Goal: Task Accomplishment & Management: Manage account settings

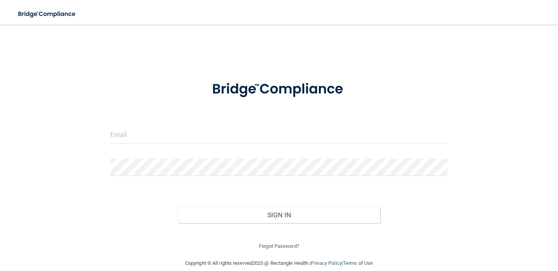
click at [312, 115] on form "Invalid email/password. You don't have permission to access that page. Sign In …" at bounding box center [278, 161] width 337 height 180
click at [311, 127] on input "email" at bounding box center [278, 134] width 337 height 17
type input "[EMAIL_ADDRESS][DOMAIN_NAME]"
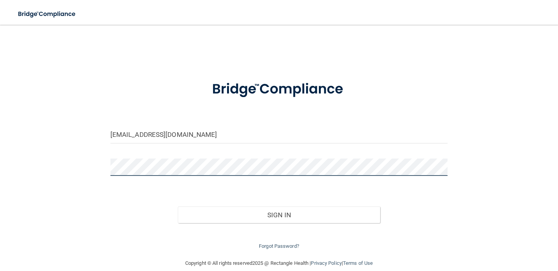
click at [178, 207] on button "Sign In" at bounding box center [279, 215] width 202 height 17
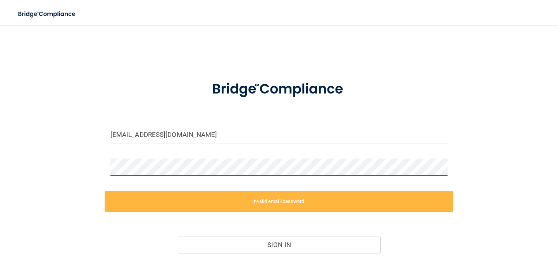
scroll to position [41, 0]
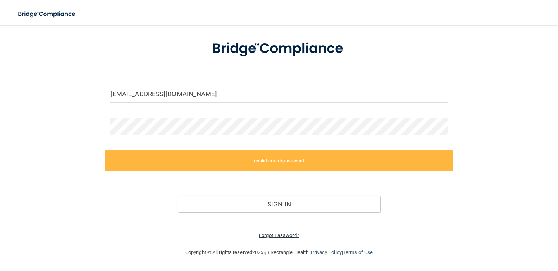
click at [275, 237] on link "Forgot Password?" at bounding box center [279, 236] width 40 height 6
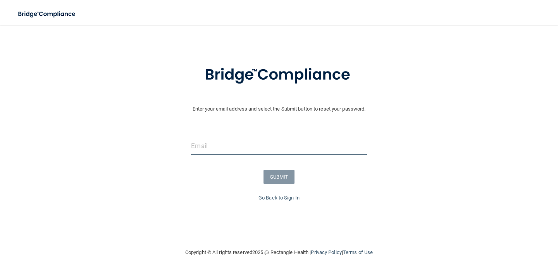
click at [272, 153] on input "email" at bounding box center [278, 145] width 175 height 17
type input "[EMAIL_ADDRESS][DOMAIN_NAME]"
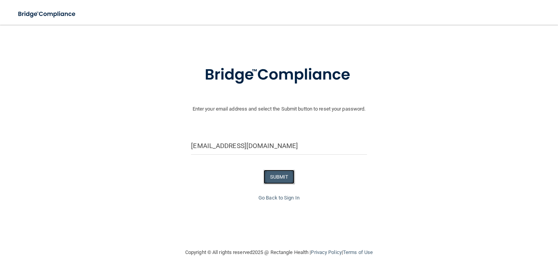
click at [275, 175] on button "SUBMIT" at bounding box center [278, 177] width 31 height 14
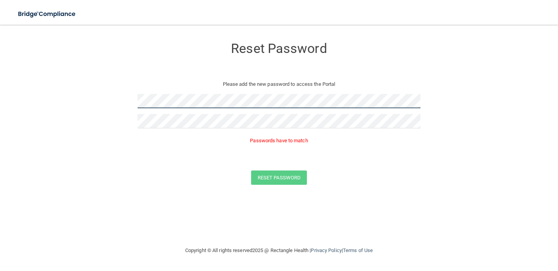
click at [109, 99] on form "Reset Password Please add the new password to access the Portal Passwords have …" at bounding box center [278, 114] width 527 height 162
click at [195, 131] on div at bounding box center [278, 124] width 283 height 20
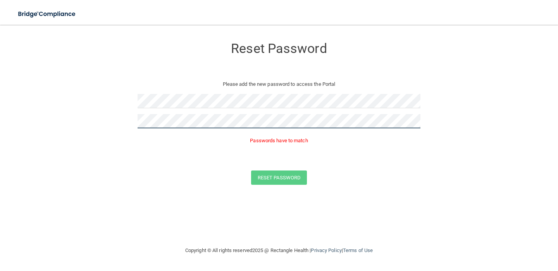
click at [79, 115] on form "Reset Password Please add the new password to access the Portal Passwords have …" at bounding box center [278, 114] width 527 height 162
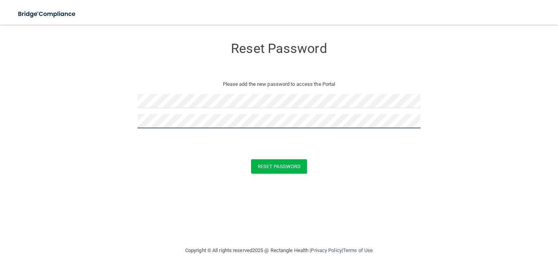
click at [251, 160] on button "Reset Password" at bounding box center [279, 167] width 56 height 14
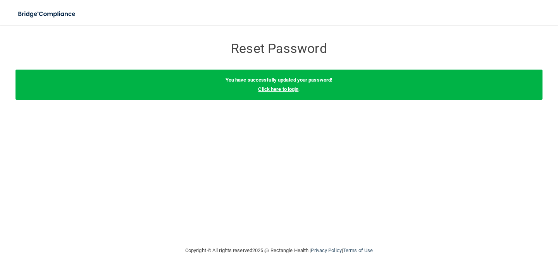
click at [279, 91] on link "Click here to login" at bounding box center [278, 89] width 40 height 6
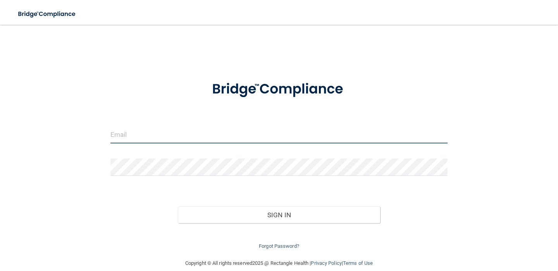
click at [233, 140] on input "email" at bounding box center [278, 134] width 337 height 17
type input "[EMAIL_ADDRESS][DOMAIN_NAME]"
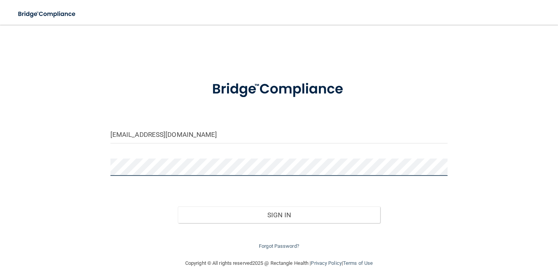
click at [178, 207] on button "Sign In" at bounding box center [279, 215] width 202 height 17
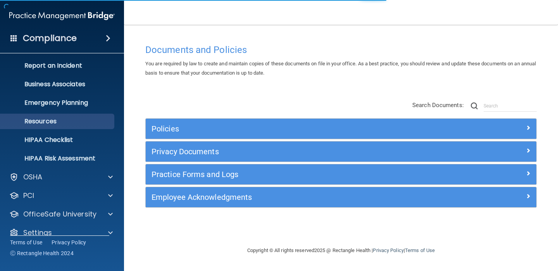
scroll to position [50, 0]
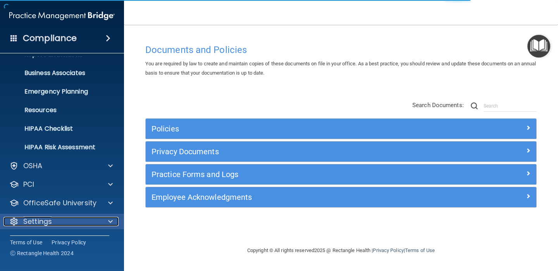
click at [115, 219] on div at bounding box center [109, 221] width 19 height 9
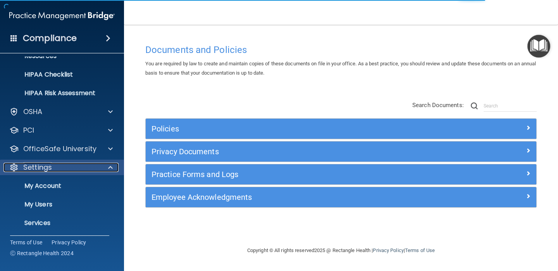
scroll to position [124, 0]
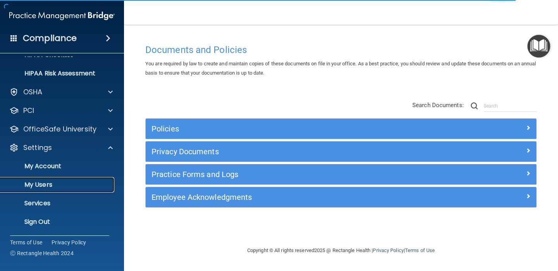
click at [85, 186] on p "My Users" at bounding box center [58, 185] width 106 height 8
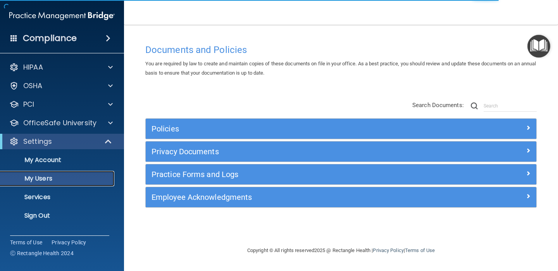
select select "20"
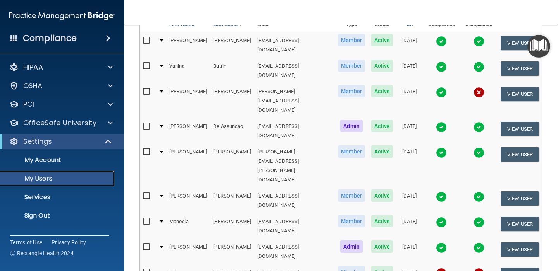
scroll to position [110, 0]
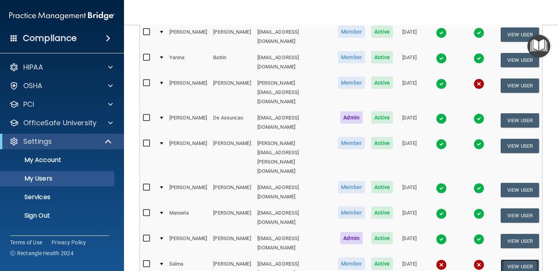
click at [510, 260] on button "View User" at bounding box center [519, 267] width 38 height 14
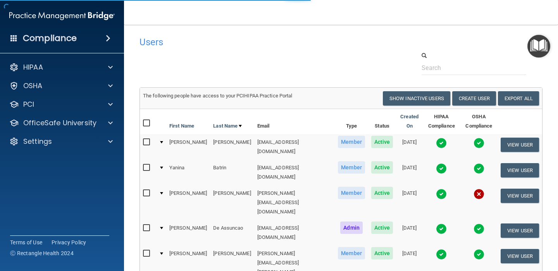
select select "practice_member"
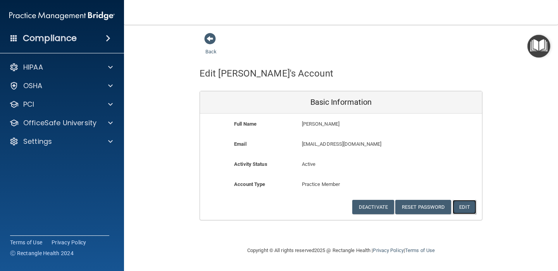
click at [462, 204] on button "Edit" at bounding box center [464, 207] width 24 height 14
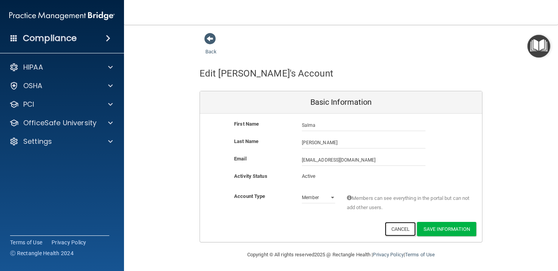
click at [403, 225] on button "Cancel" at bounding box center [400, 229] width 31 height 14
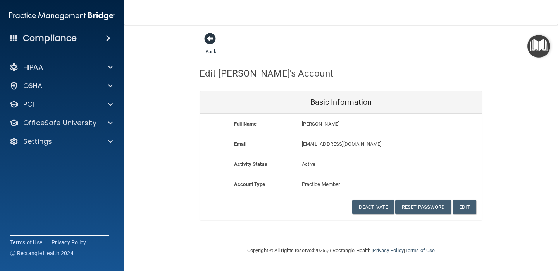
click at [205, 43] on span at bounding box center [210, 39] width 12 height 12
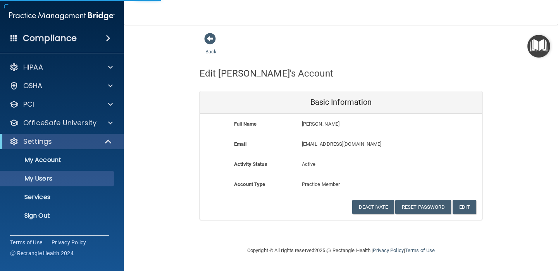
select select "20"
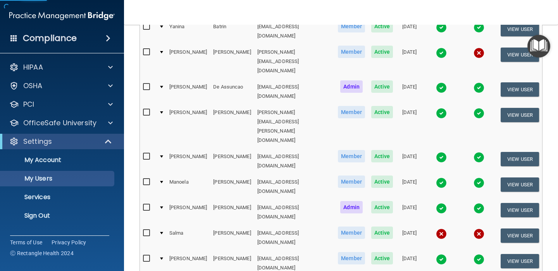
scroll to position [186, 0]
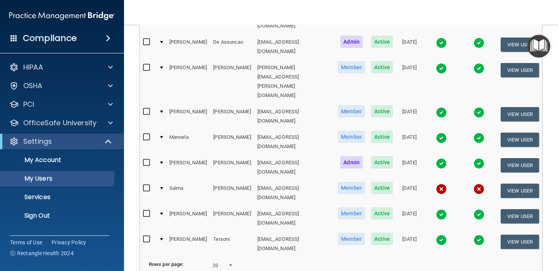
click at [148, 185] on input "checkbox" at bounding box center [147, 188] width 9 height 6
checkbox input "true"
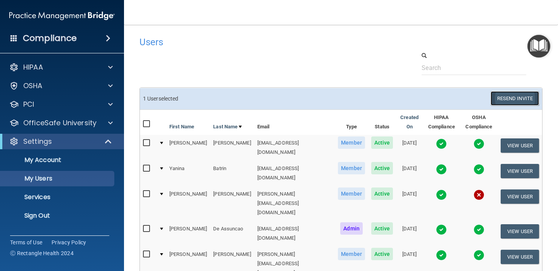
click at [508, 96] on button "Resend Invite" at bounding box center [514, 98] width 48 height 14
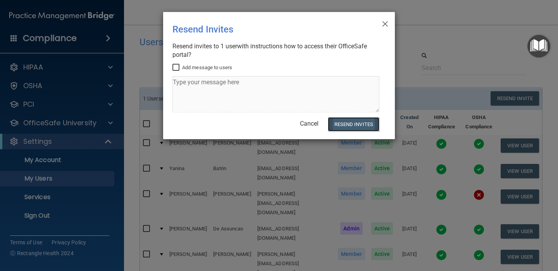
click at [346, 128] on button "Resend Invites" at bounding box center [354, 124] width 52 height 14
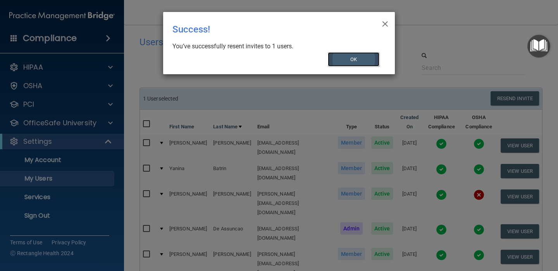
click at [353, 59] on button "OK" at bounding box center [354, 59] width 52 height 14
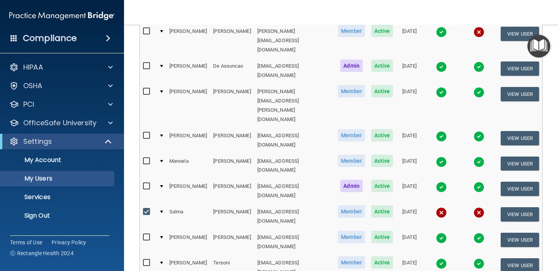
scroll to position [187, 0]
